Goal: Check status: Check status

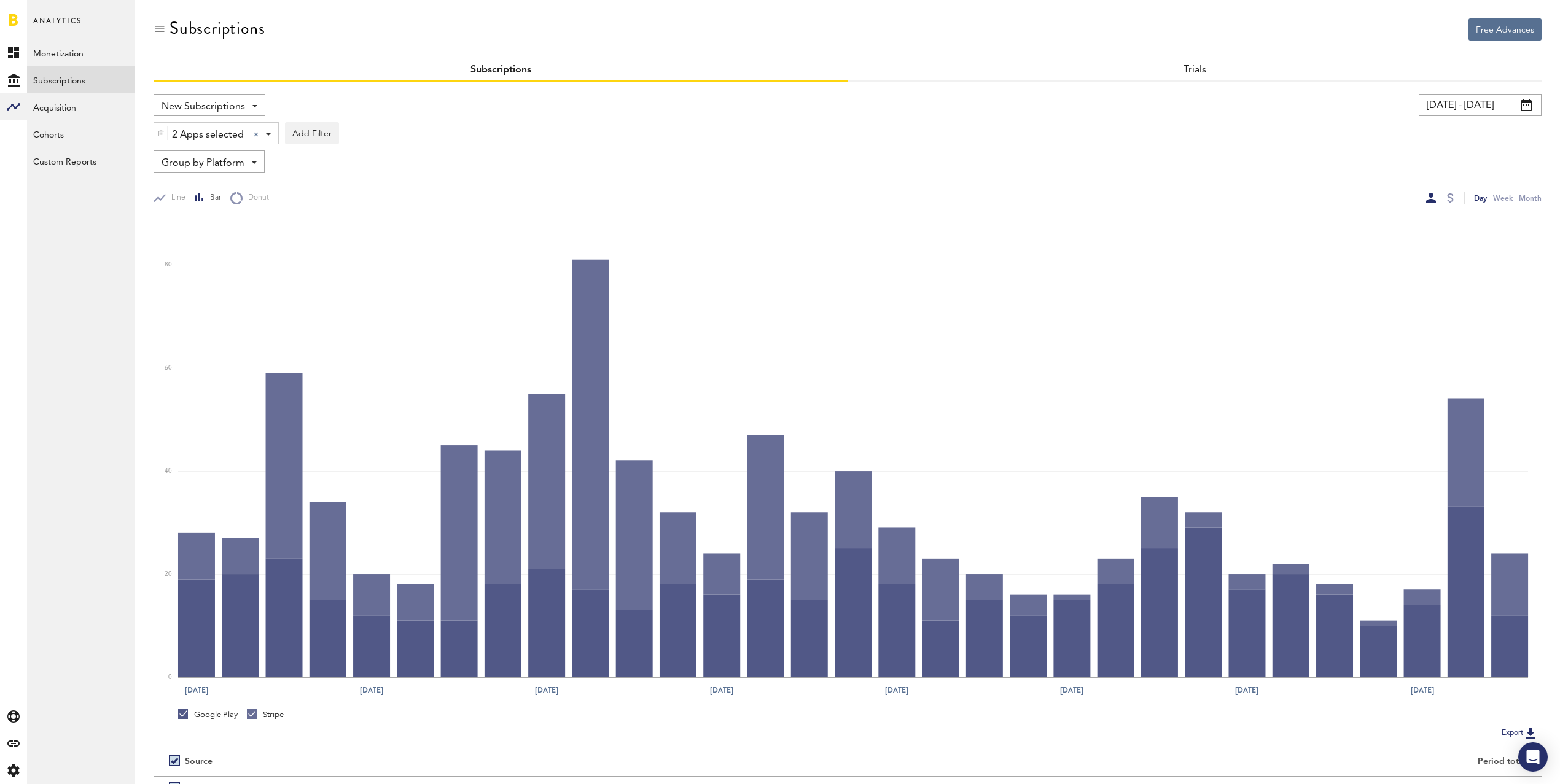
click at [197, 124] on div "2 Apps selected 2 Apps selected All Active Inactive CoachNow: Skill Coaching Ap…" at bounding box center [216, 133] width 124 height 22
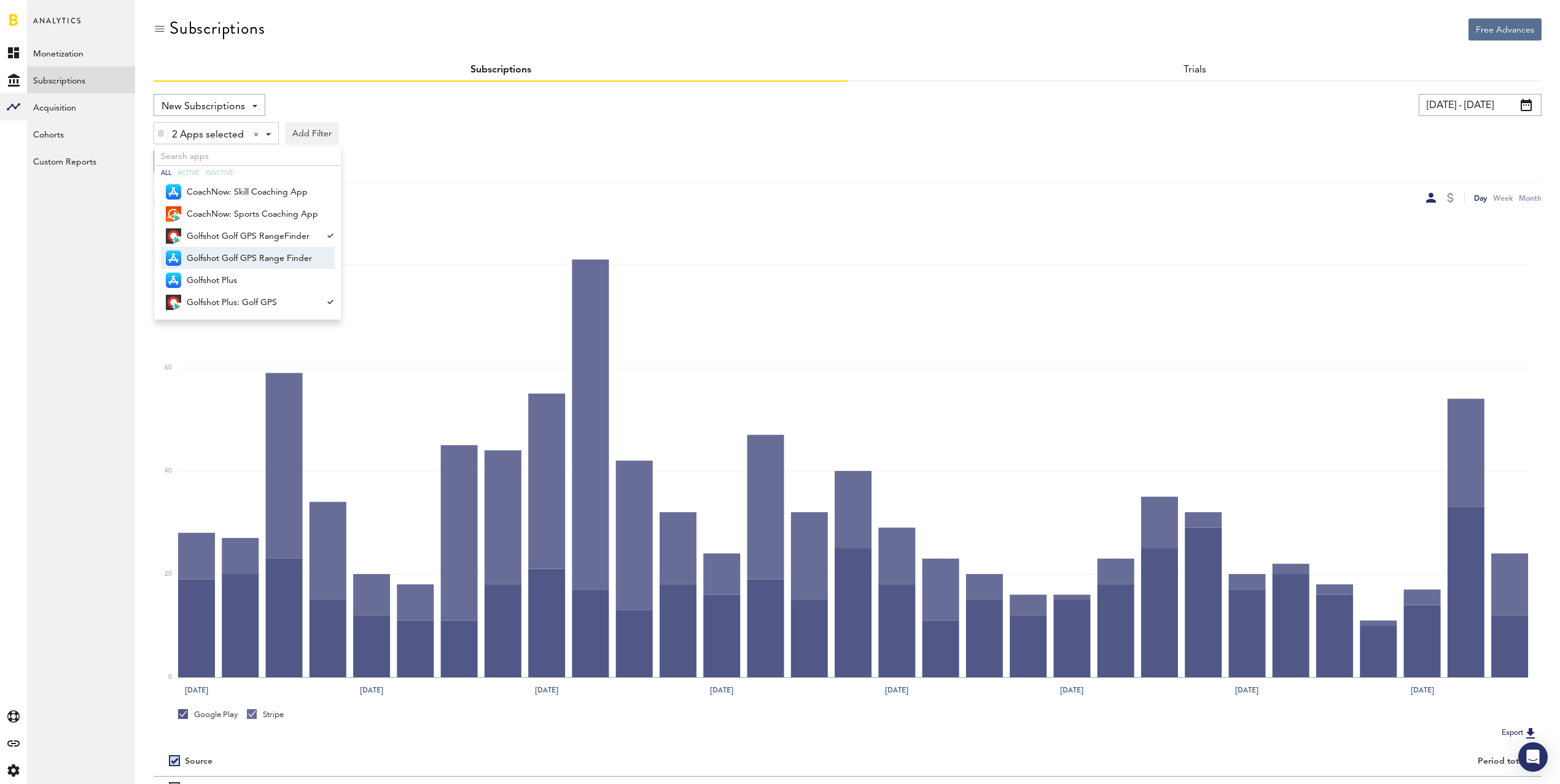
click at [244, 258] on span "Golfshot Golf GPS Range Finder" at bounding box center [252, 259] width 132 height 21
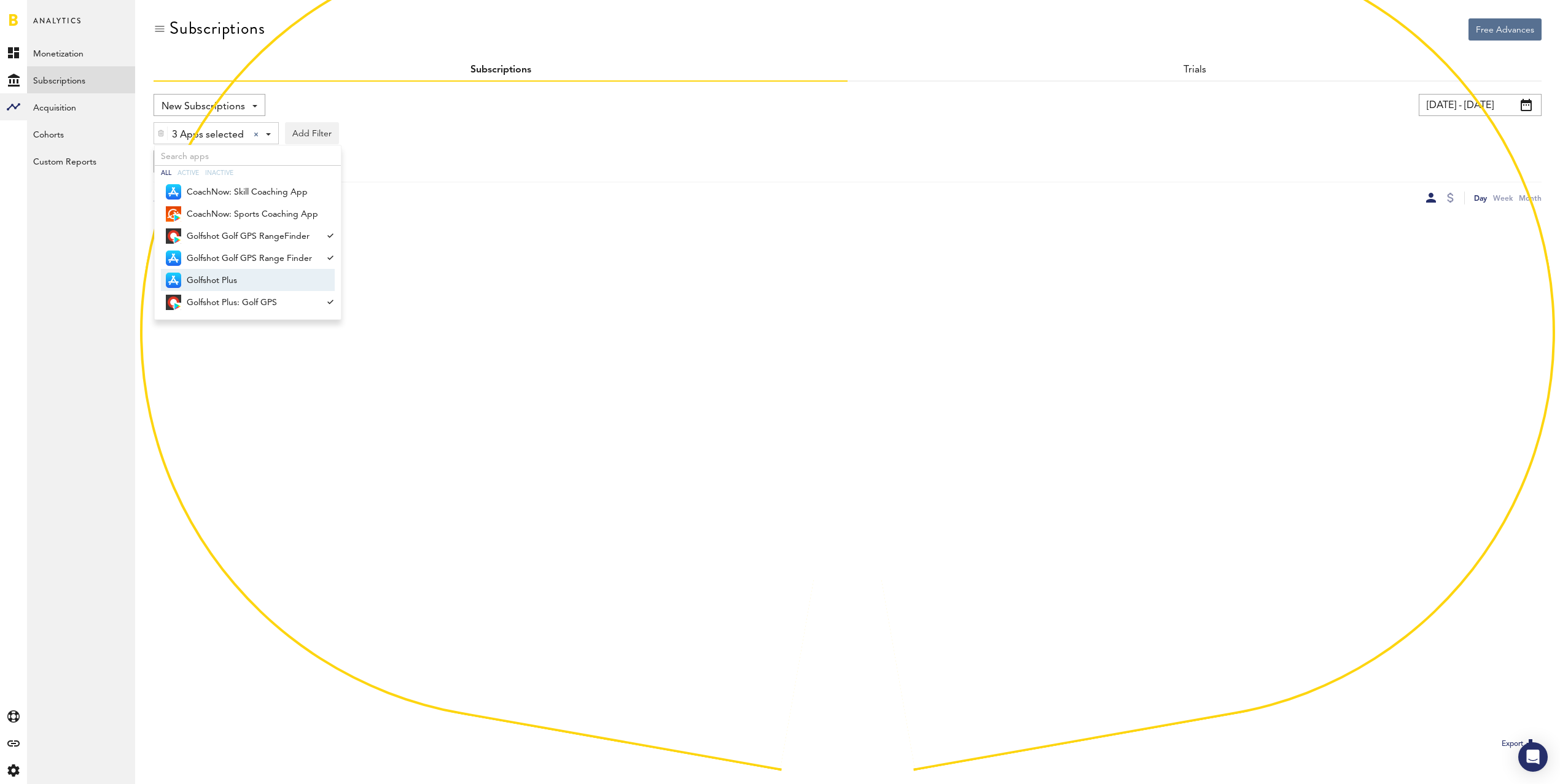
click at [229, 277] on span "Golfshot Plus" at bounding box center [252, 281] width 132 height 21
click at [473, 139] on div "4 Apps selected 4 Apps selected All Active Inactive CoachNow: Skill Coaching Ap…" at bounding box center [848, 130] width 1388 height 28
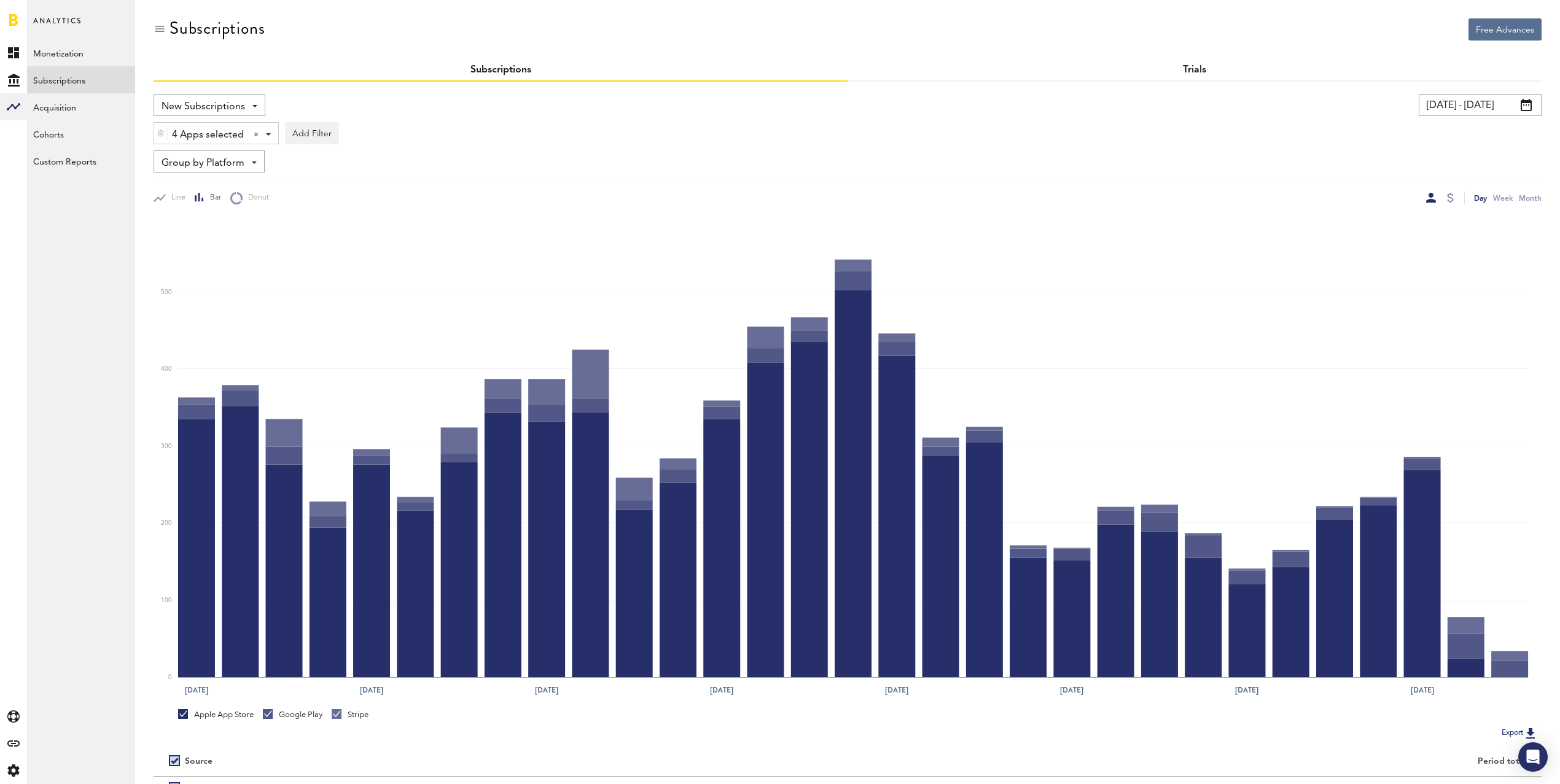
click at [1200, 70] on link "Trials" at bounding box center [1195, 70] width 24 height 10
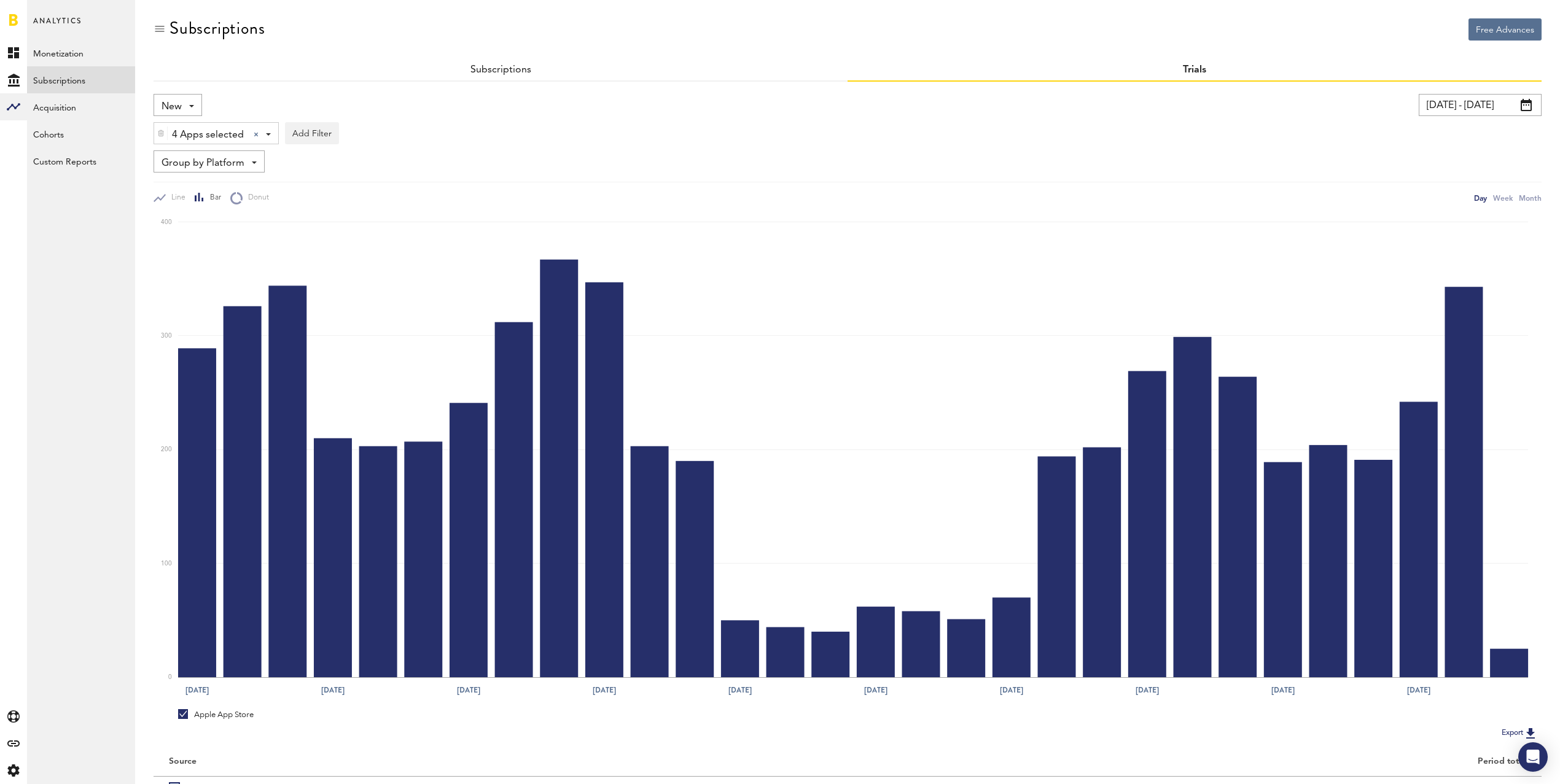
click at [194, 157] on span "Group by Platform" at bounding box center [203, 163] width 83 height 21
click at [212, 228] on span "Group by Subscription" at bounding box center [228, 235] width 124 height 21
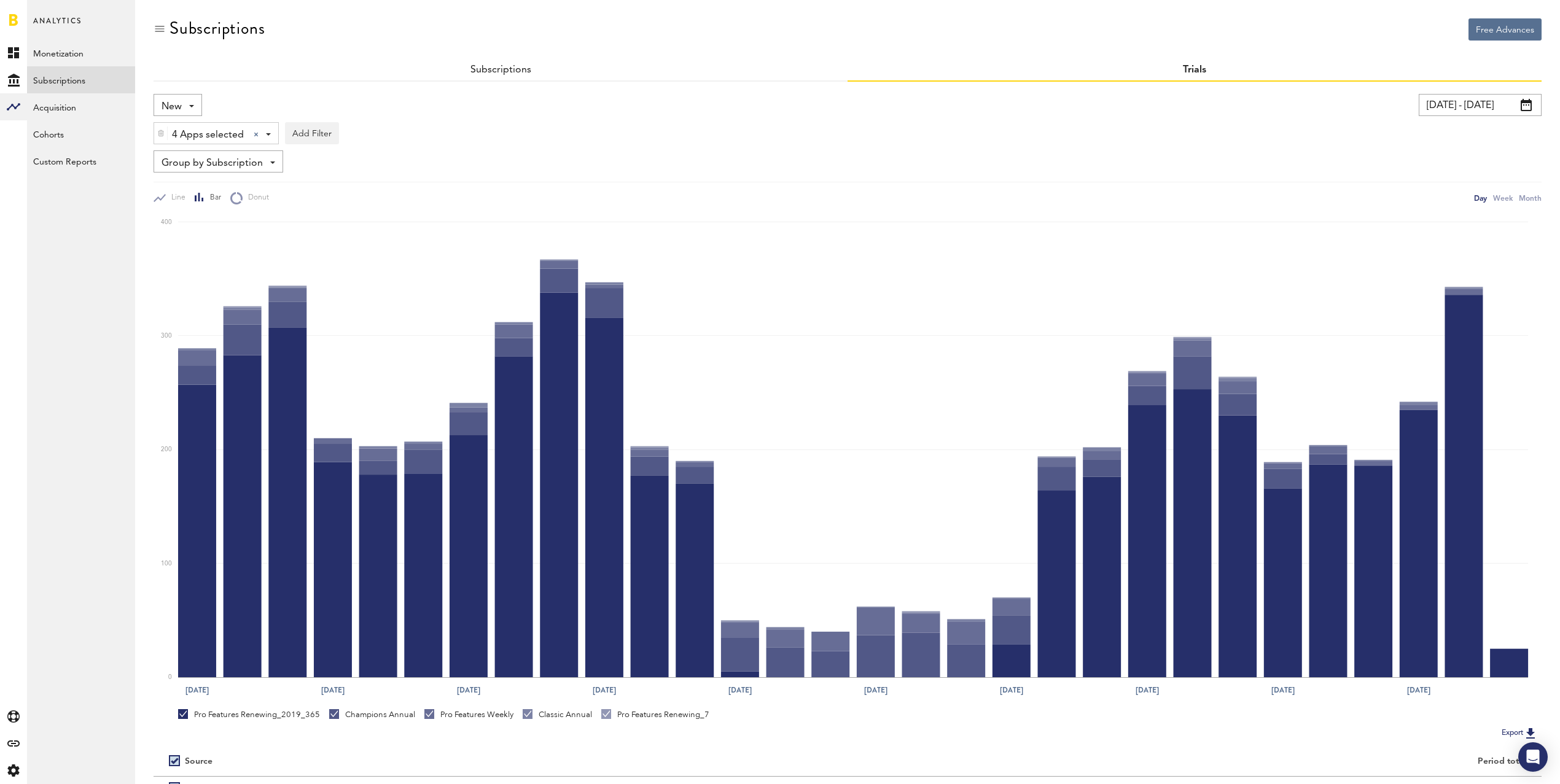
click at [1482, 111] on input "[DATE] - [DATE]" at bounding box center [1480, 105] width 123 height 22
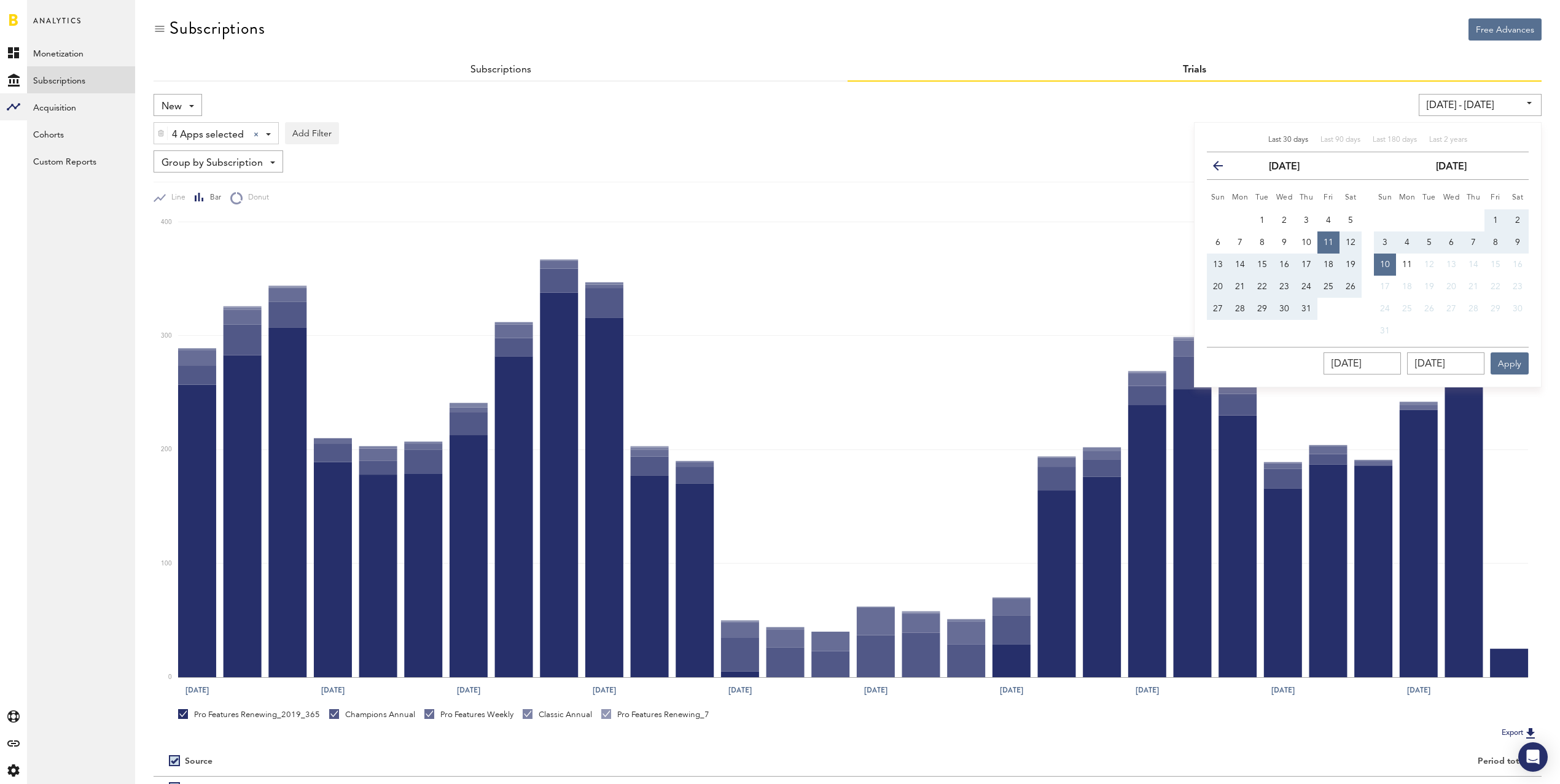
click at [1499, 218] on button "1" at bounding box center [1496, 220] width 22 height 22
type input "[DATE] - [DATE]"
type input "[DATE]"
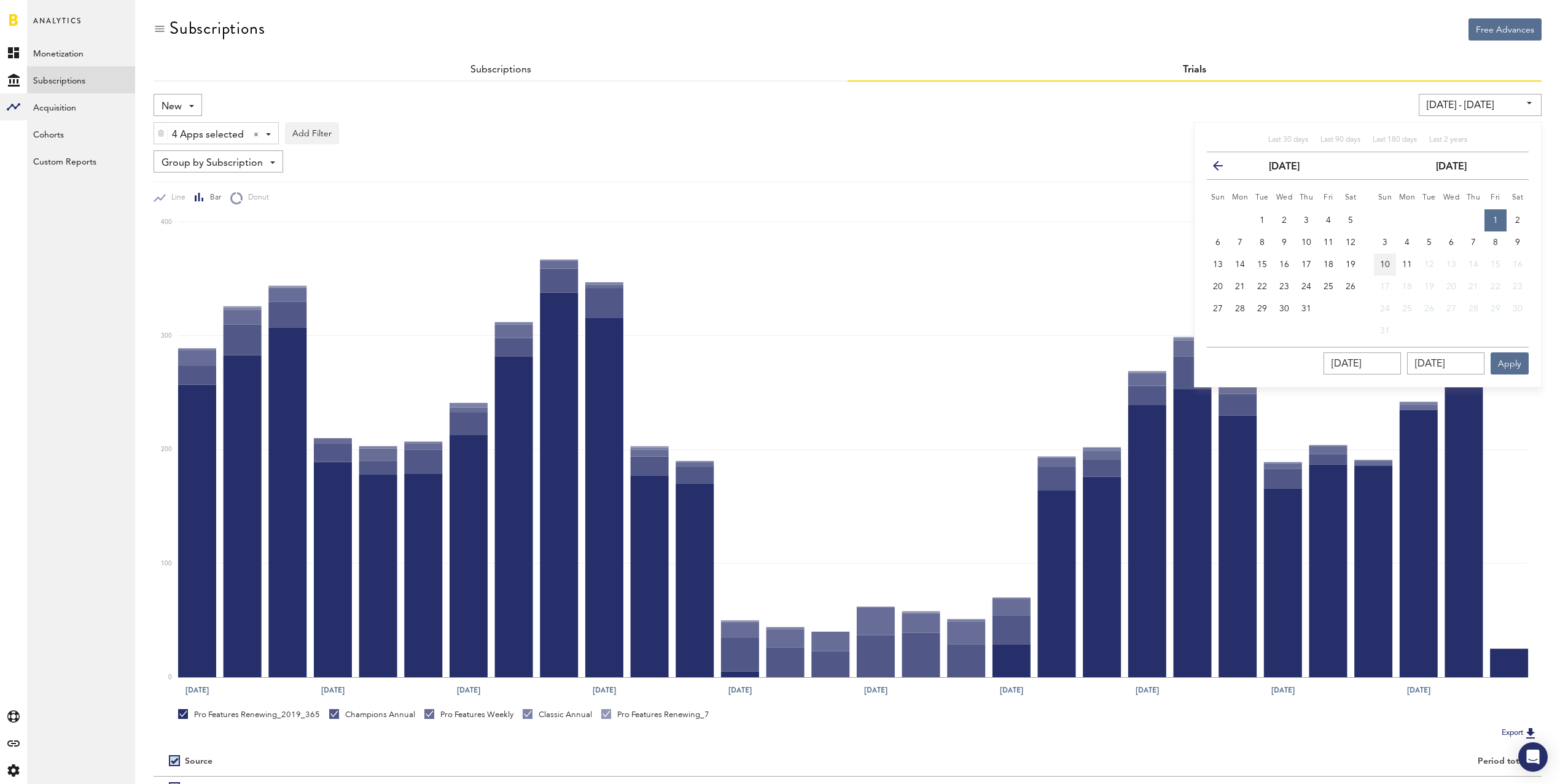
drag, startPoint x: 1390, startPoint y: 264, endPoint x: 1395, endPoint y: 274, distance: 11.2
click at [1390, 264] on span "10" at bounding box center [1385, 264] width 10 height 9
type input "[DATE] - [DATE]"
type input "[DATE]"
click at [1516, 357] on button "Apply" at bounding box center [1510, 363] width 38 height 22
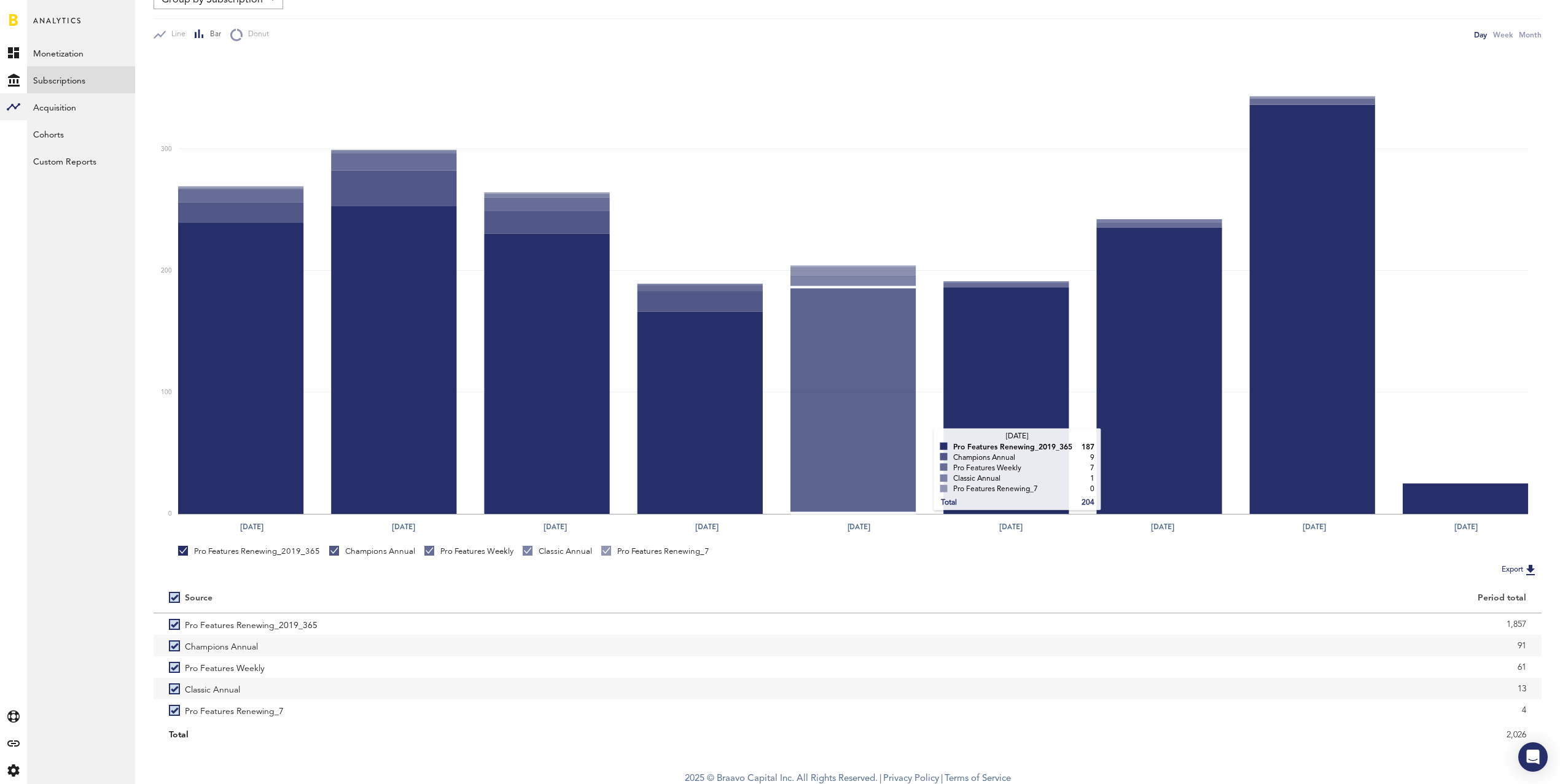
scroll to position [167, 0]
